Goal: Transaction & Acquisition: Download file/media

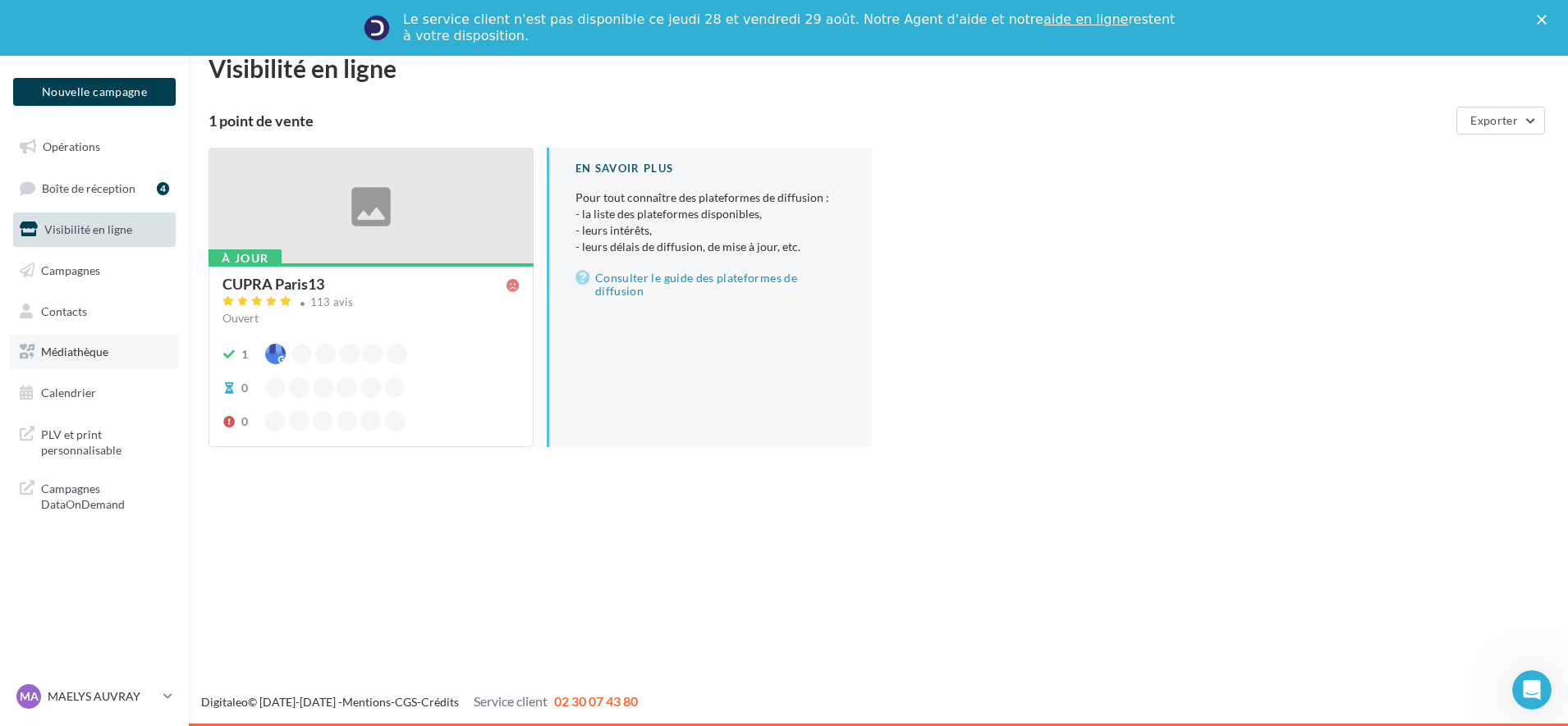
click at [94, 352] on span "Médiathèque" at bounding box center [75, 351] width 67 height 14
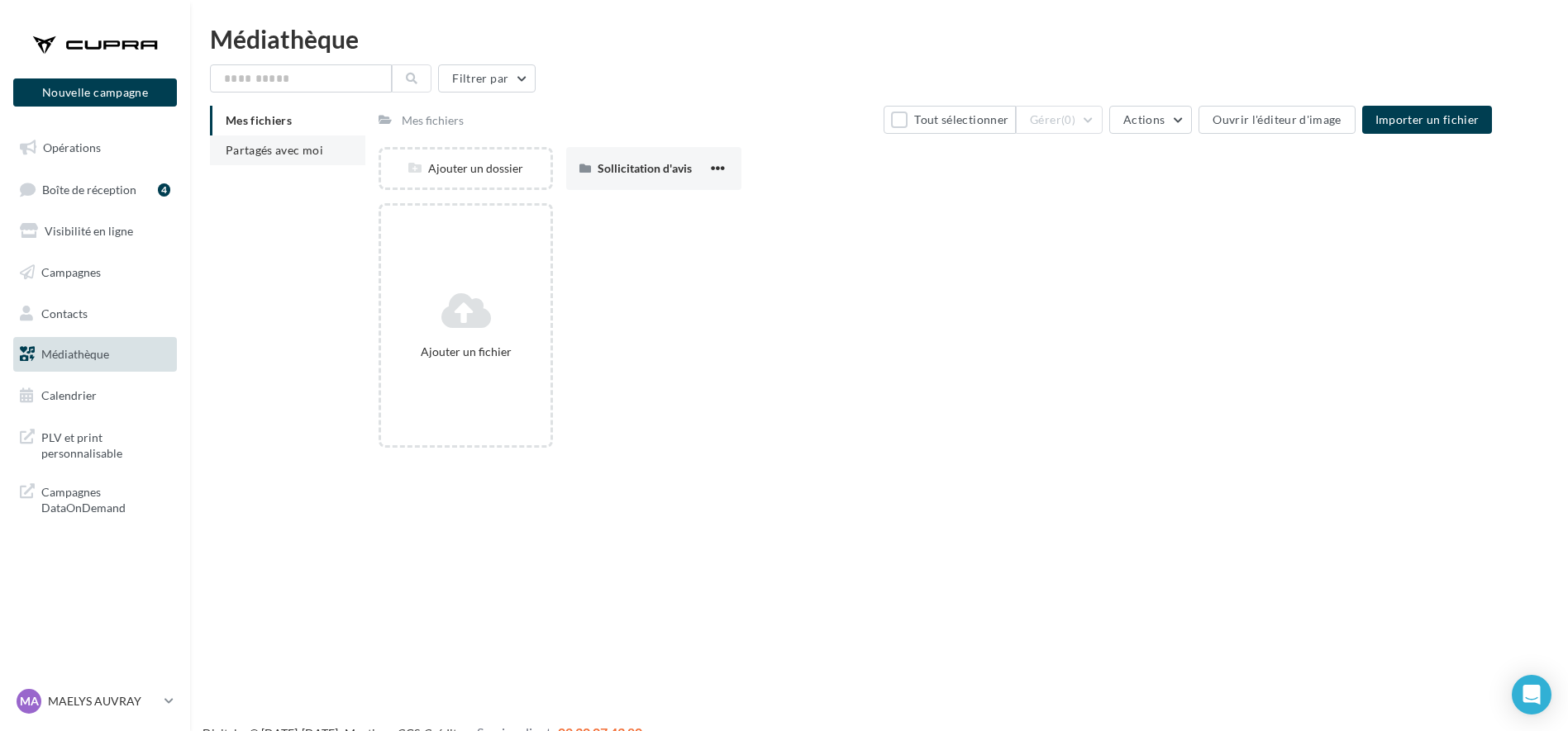
click at [312, 143] on span "Partagés avec moi" at bounding box center [274, 149] width 98 height 14
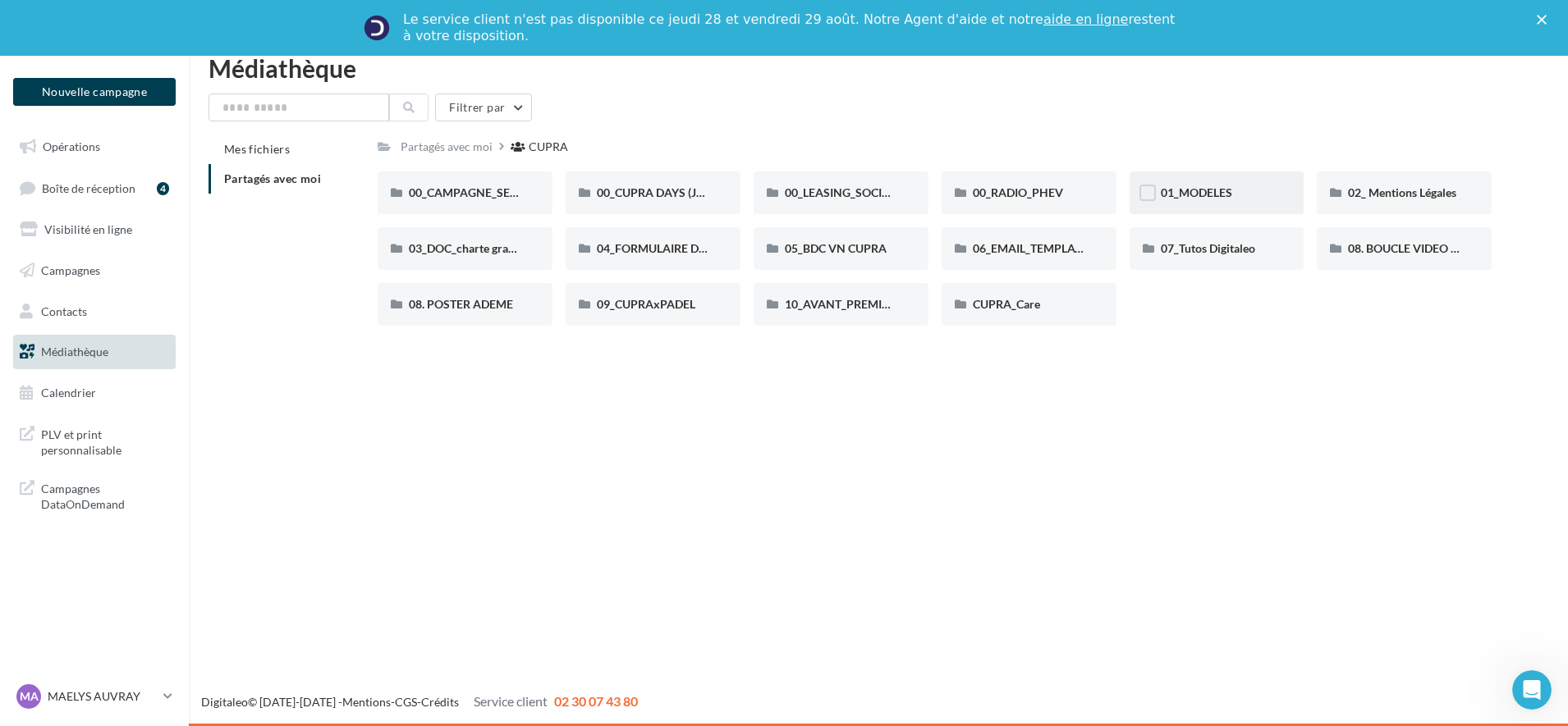
click at [1197, 207] on div "01_MODELES" at bounding box center [1216, 193] width 175 height 43
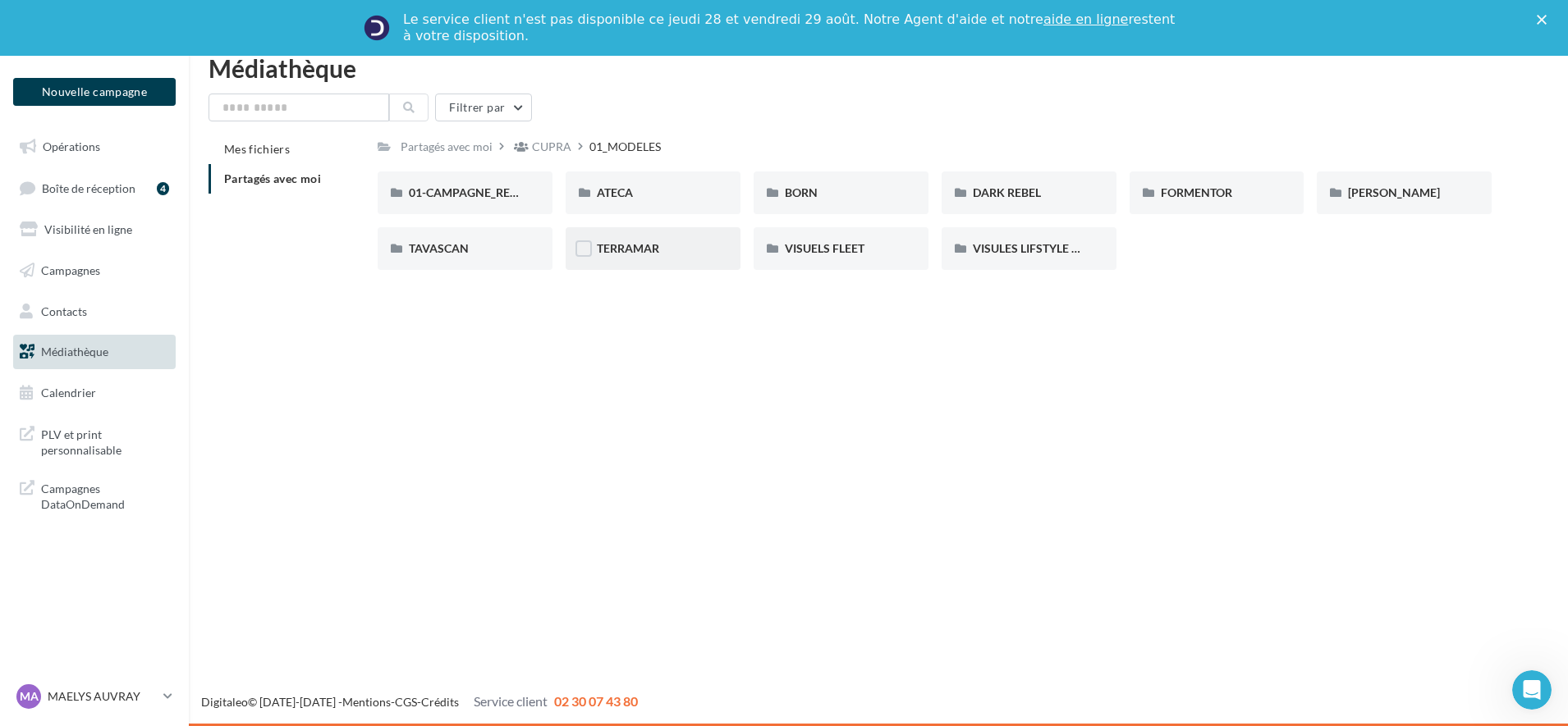
click at [617, 242] on span "TERRAMAR" at bounding box center [627, 248] width 63 height 14
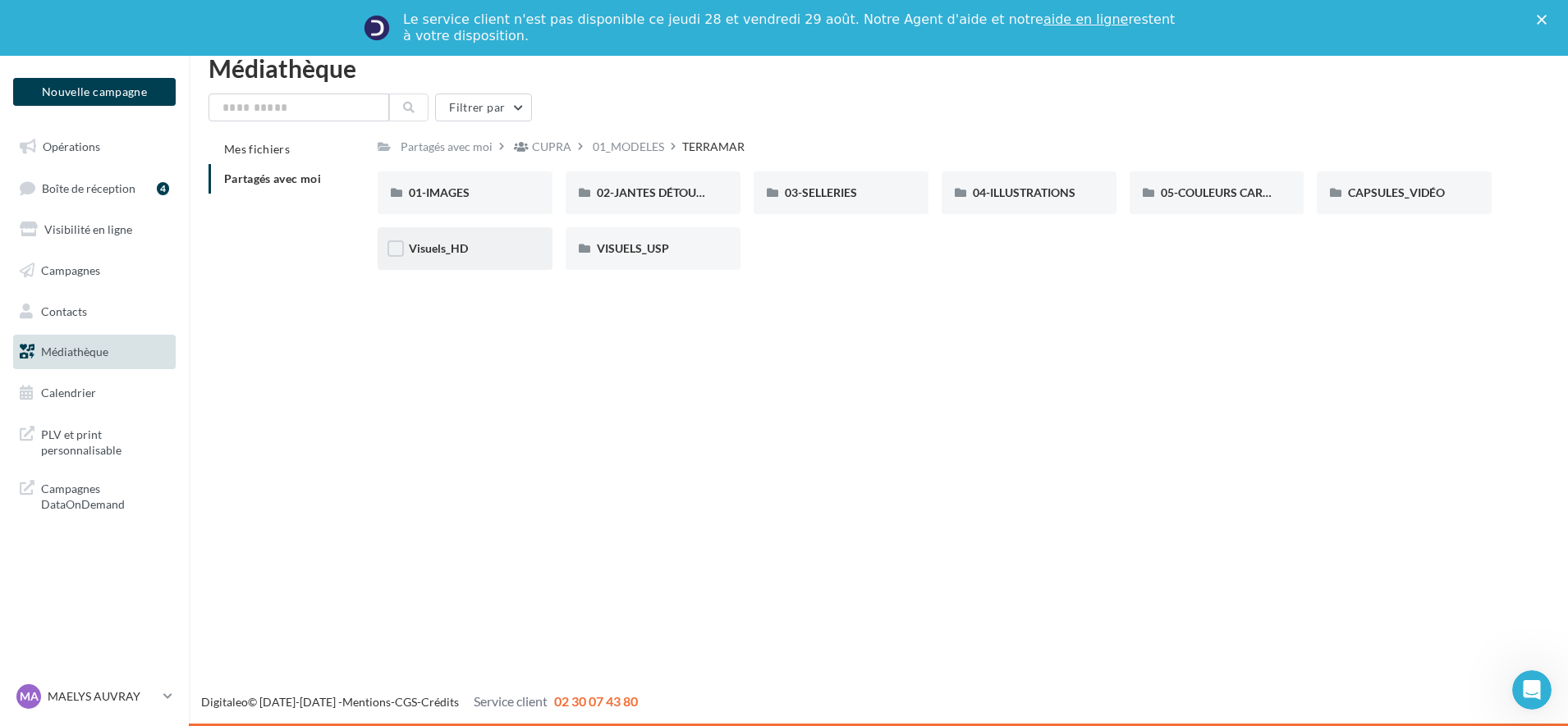
click at [492, 250] on div "Visuels_HD" at bounding box center [465, 249] width 113 height 17
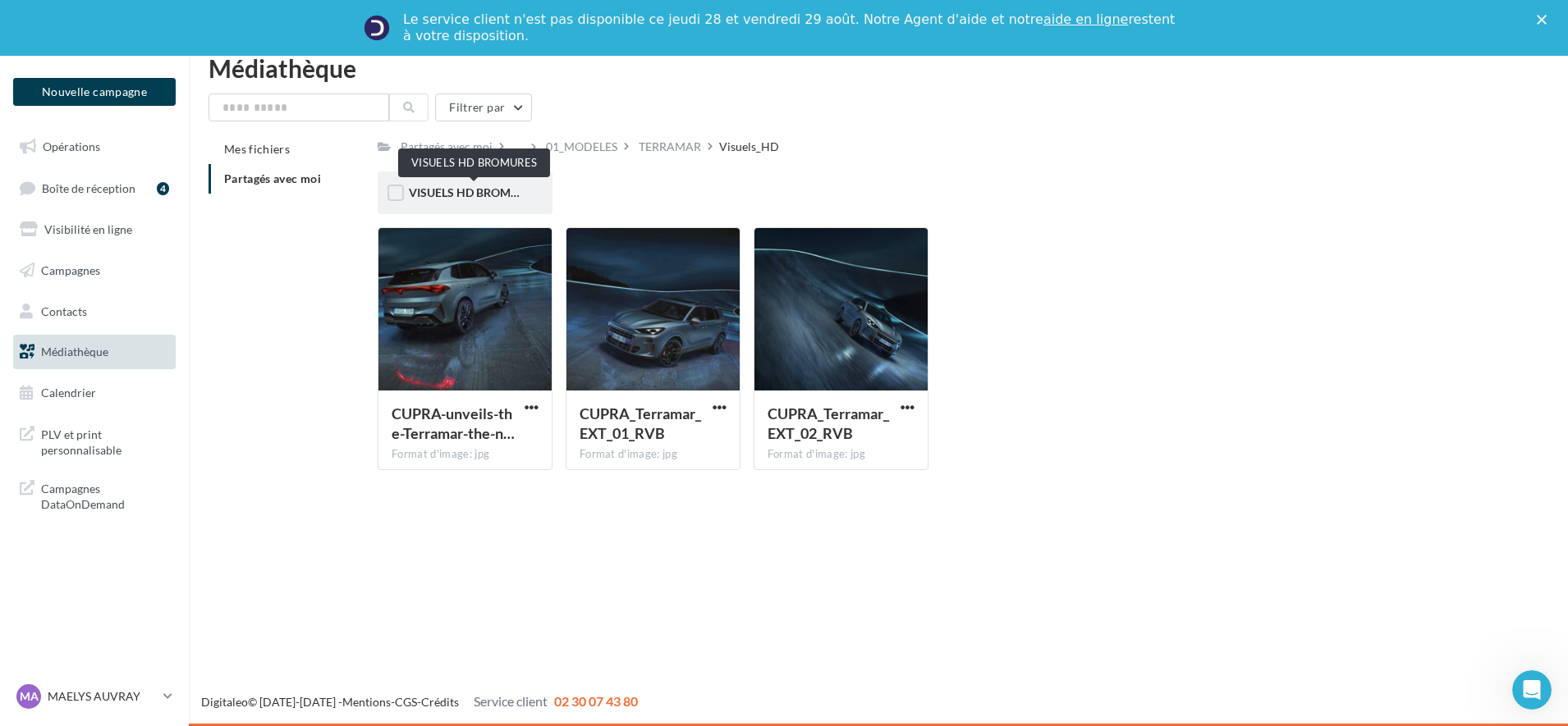
click at [496, 200] on span "VISUELS HD BROMURES" at bounding box center [474, 192] width 131 height 14
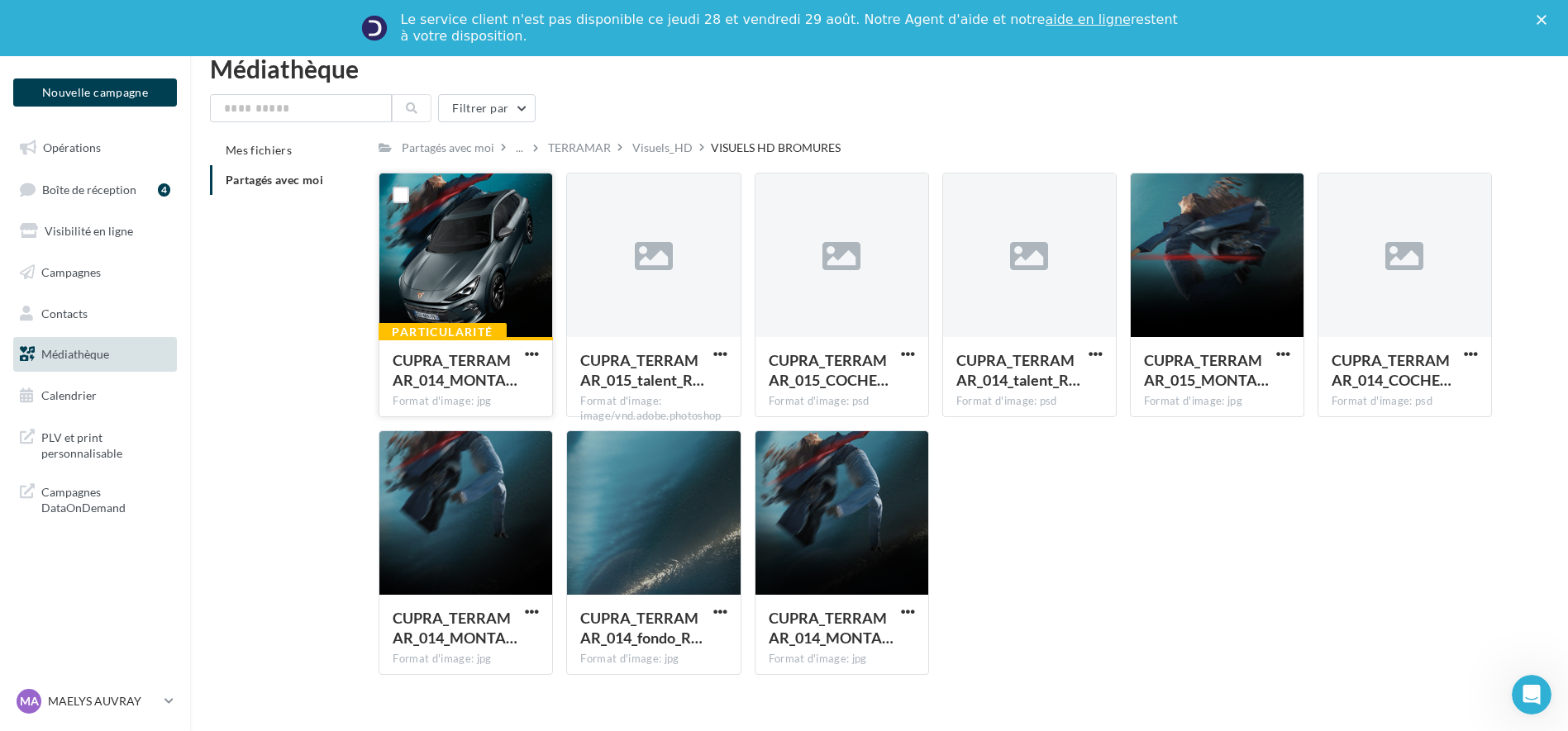
click at [520, 352] on div "CUPRA_TERRAMAR_014_MONTA…" at bounding box center [466, 372] width 147 height 44
click at [532, 350] on span "button" at bounding box center [532, 353] width 14 height 14
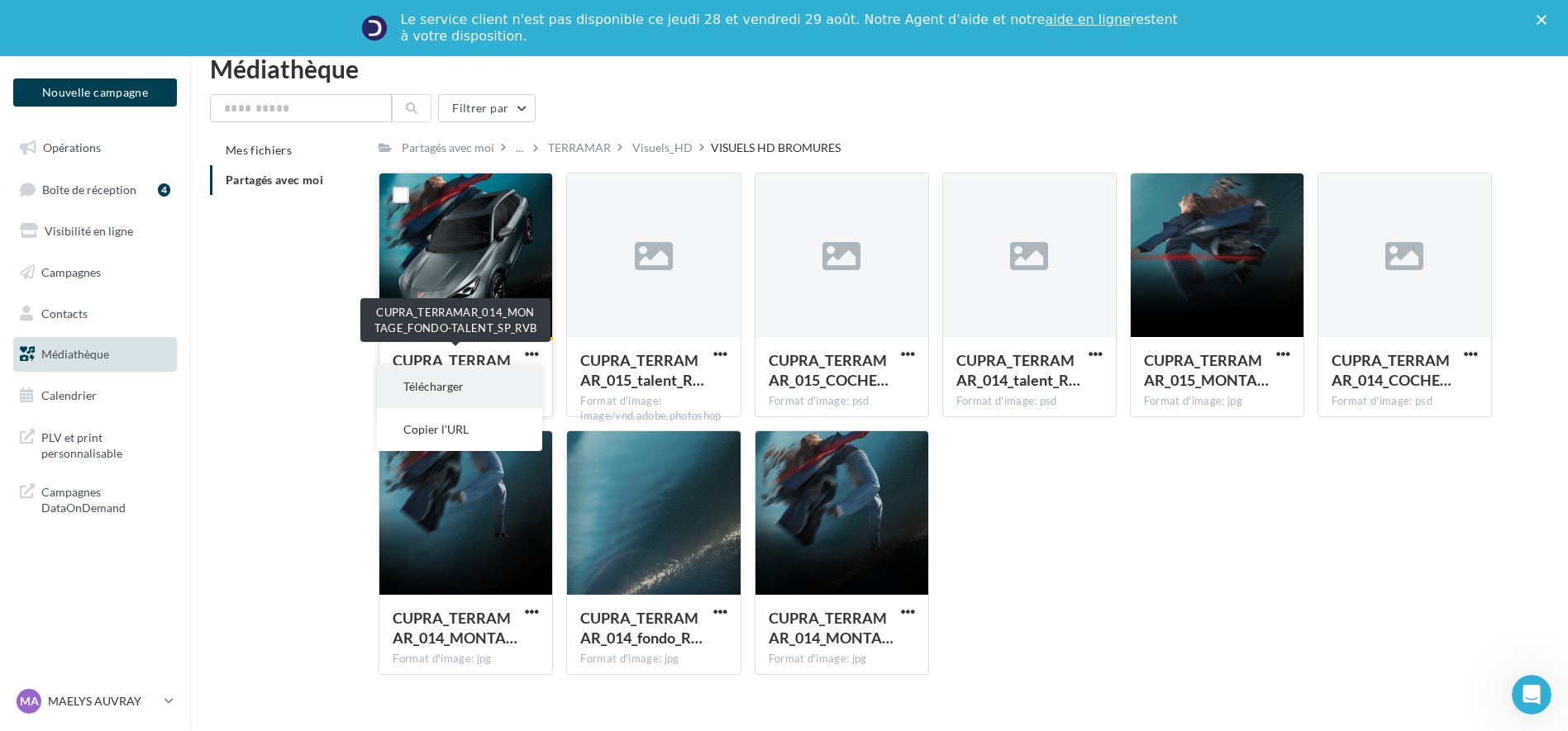
click at [505, 378] on button "Télécharger" at bounding box center [459, 387] width 165 height 43
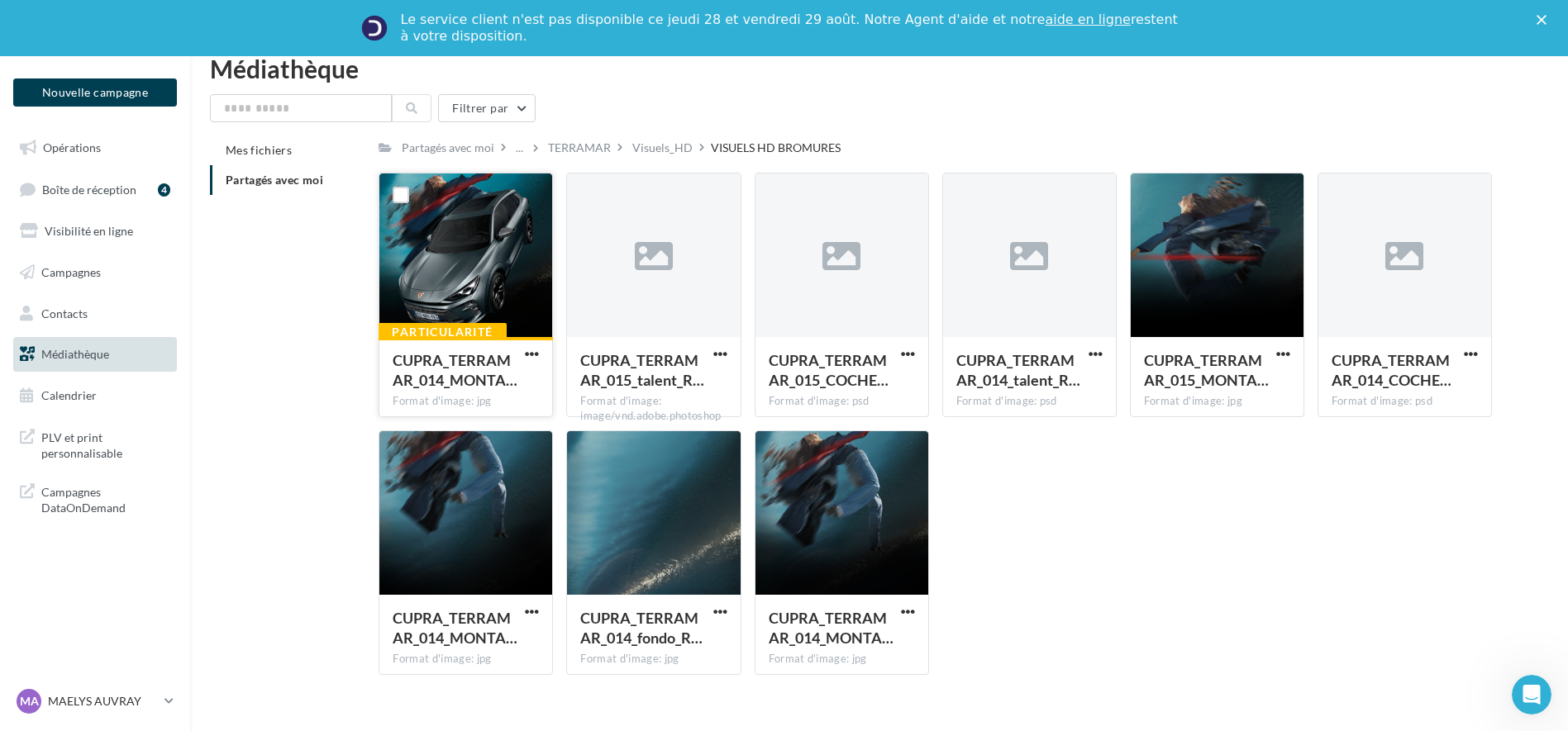
click at [1074, 487] on div "Particularité CUPRA_TERRAMAR_014_MONTA… Format d'image: jpg CUPRA_TERRAMAR_014_…" at bounding box center [941, 430] width 1126 height 516
